Goal: Task Accomplishment & Management: Manage account settings

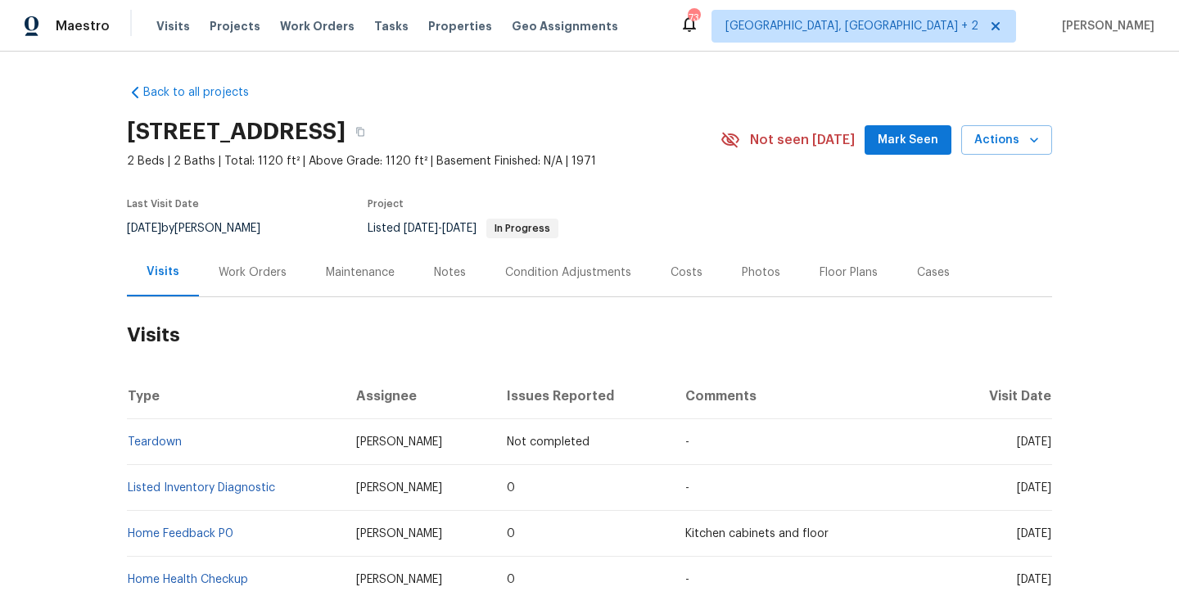
click at [276, 281] on div "Work Orders" at bounding box center [252, 272] width 107 height 48
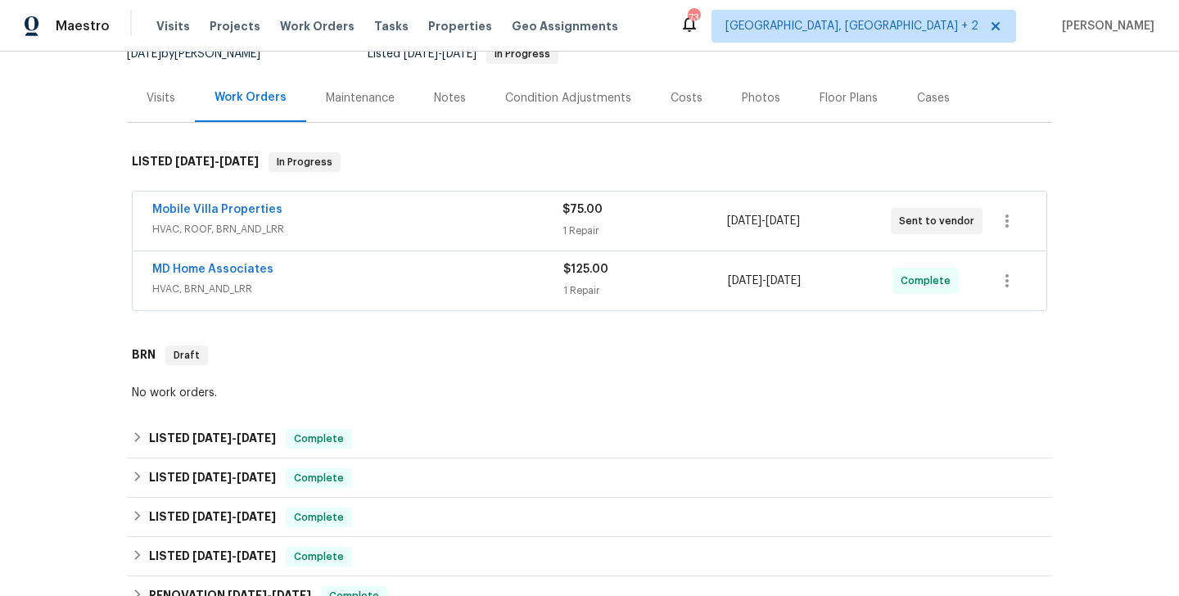
scroll to position [253, 0]
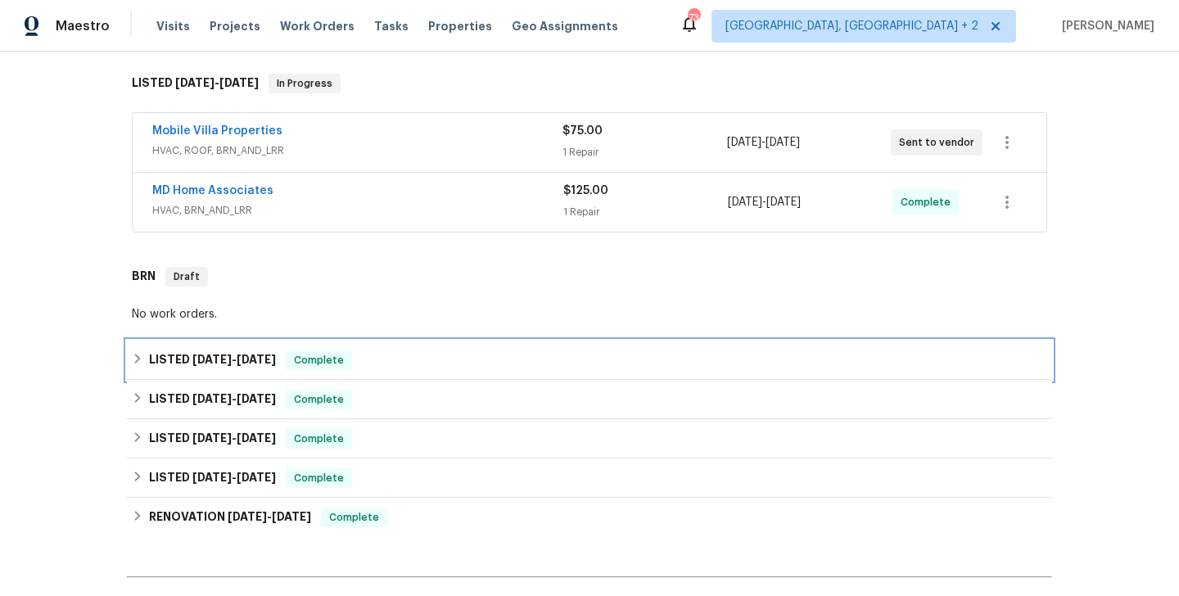
click at [300, 361] on span "Complete" at bounding box center [318, 360] width 63 height 16
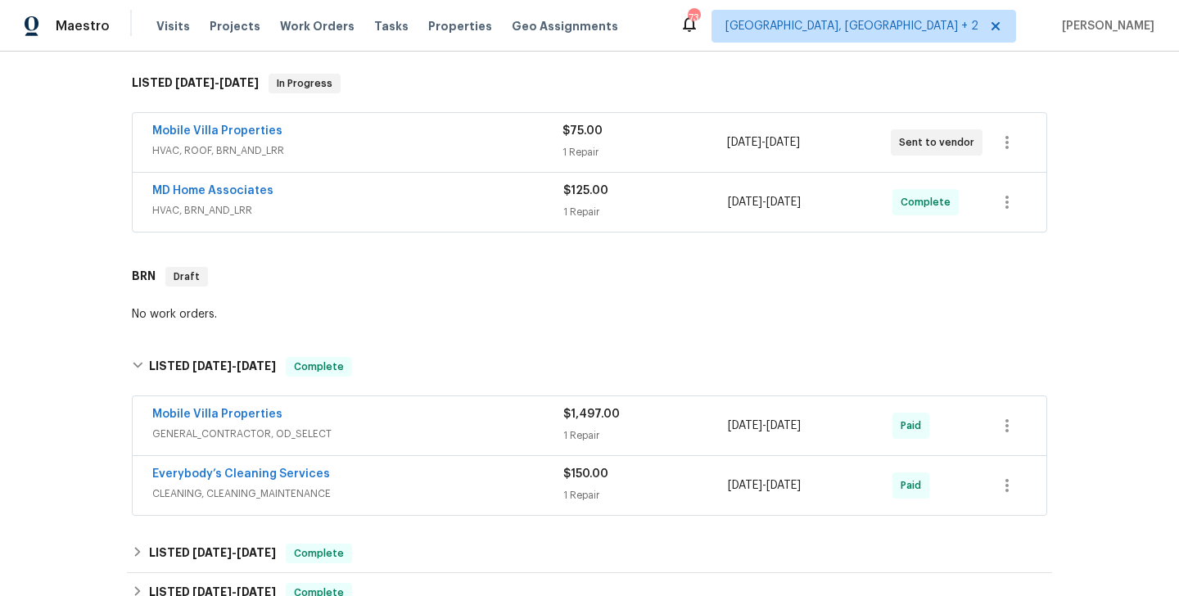
click at [324, 413] on div "Mobile Villa Properties" at bounding box center [357, 416] width 411 height 20
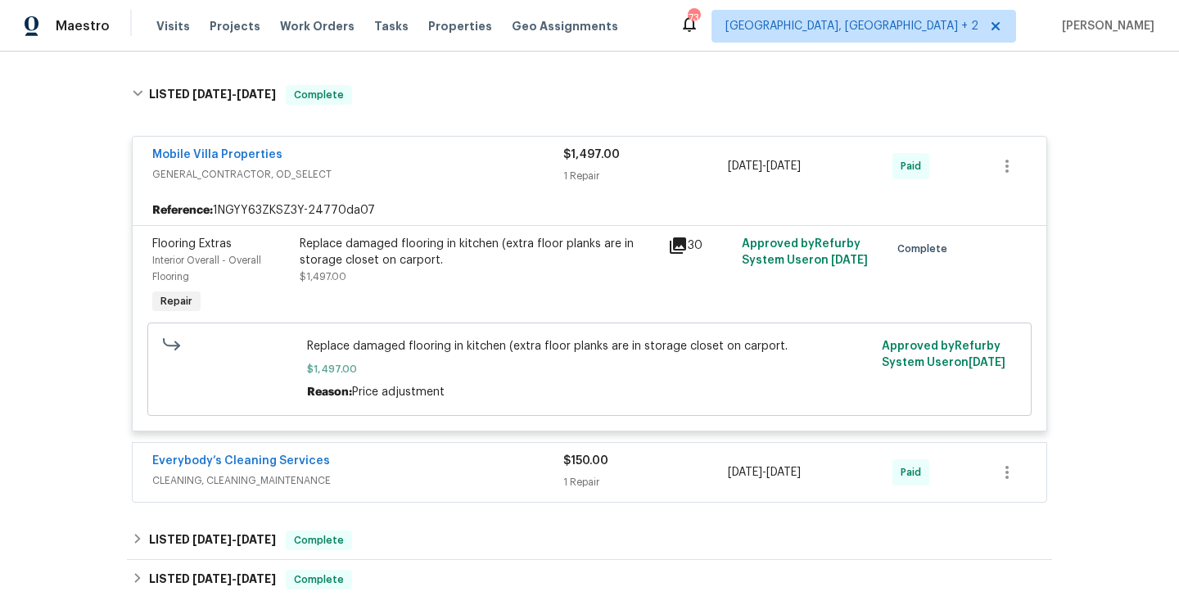
scroll to position [526, 0]
click at [389, 469] on div "Everybody’s Cleaning Services" at bounding box center [357, 462] width 411 height 20
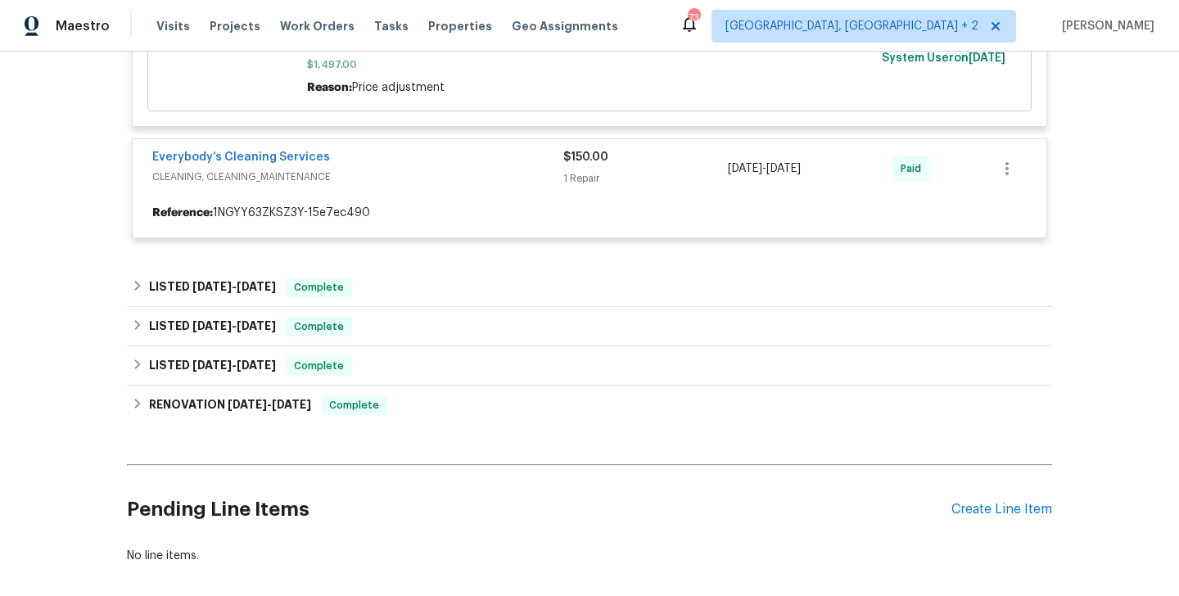
scroll to position [831, 0]
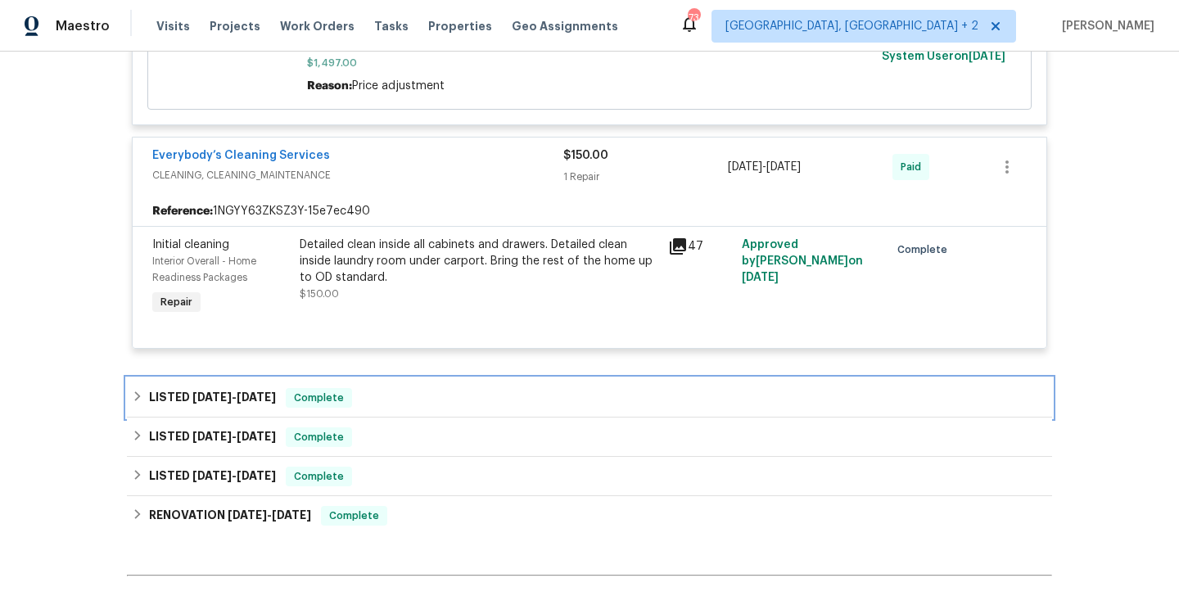
click at [386, 388] on div "LISTED [DATE] - [DATE] Complete" at bounding box center [589, 397] width 925 height 39
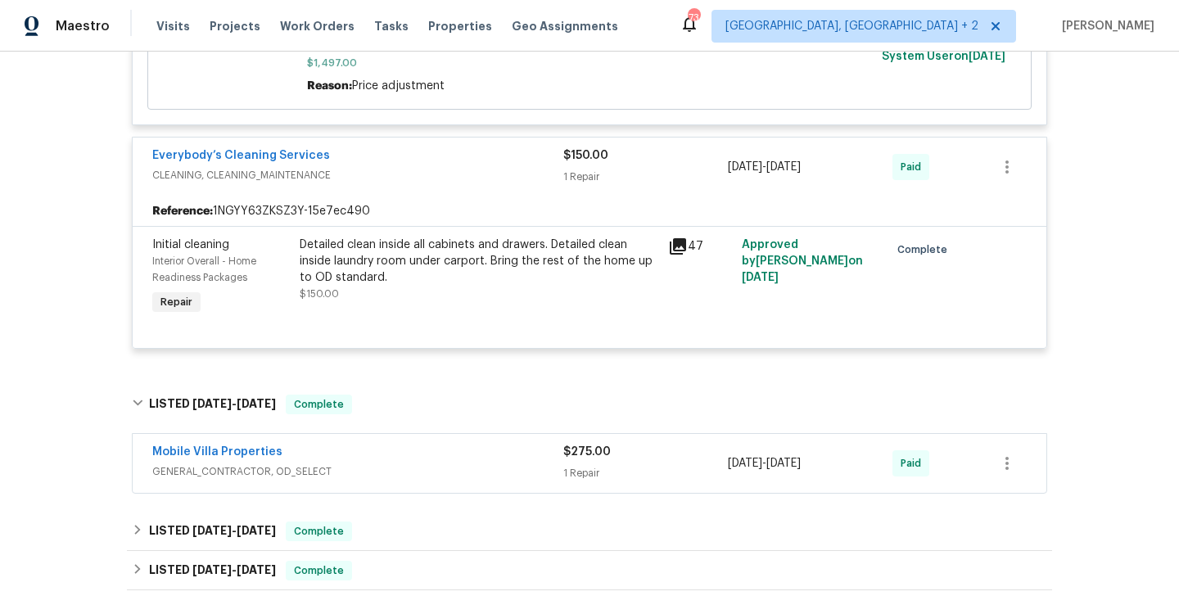
click at [364, 453] on div "Mobile Villa Properties" at bounding box center [357, 454] width 411 height 20
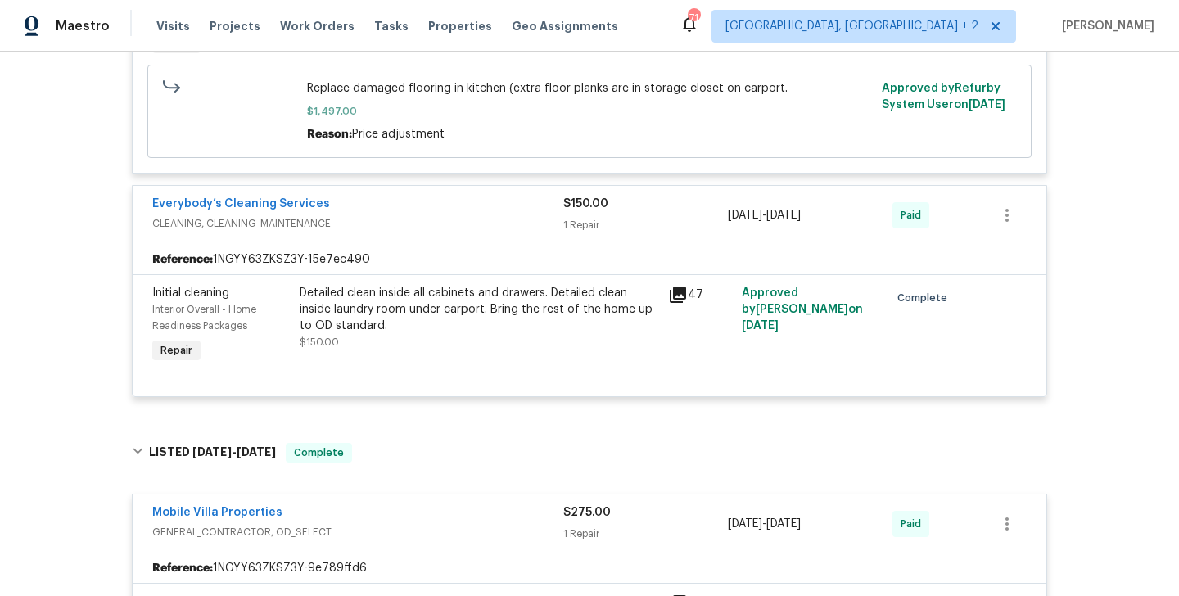
scroll to position [290, 0]
